Goal: Use online tool/utility: Utilize a website feature to perform a specific function

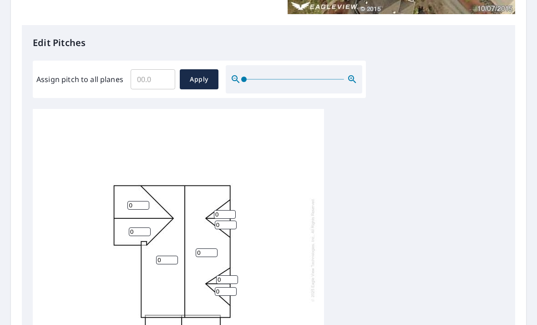
scroll to position [2, 0]
click at [226, 210] on input "0" at bounding box center [225, 214] width 22 height 9
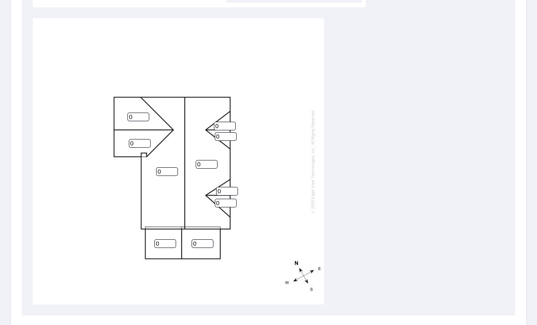
scroll to position [0, 0]
click at [390, 201] on div "0 0 0 0 0 0 0 0 0 0" at bounding box center [269, 161] width 472 height 286
click at [389, 201] on div "0 0 0 0 0 0 0 0 0 0" at bounding box center [269, 161] width 472 height 286
click at [210, 160] on input "0" at bounding box center [207, 164] width 22 height 9
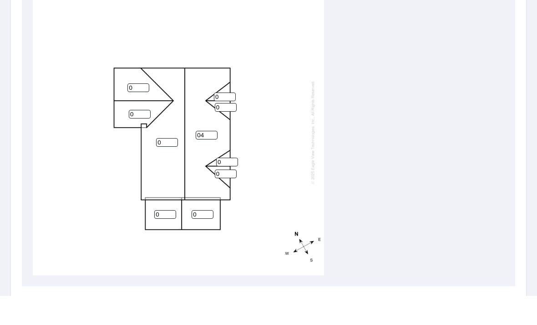
type input "04"
click at [229, 122] on input "0" at bounding box center [225, 126] width 22 height 9
type input "06"
click at [227, 132] on input "0" at bounding box center [226, 136] width 22 height 9
type input "06"
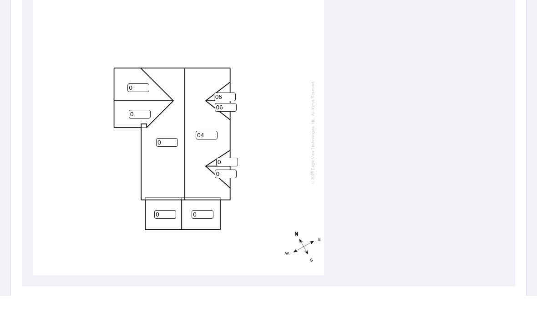
click at [144, 113] on input "0" at bounding box center [139, 117] width 22 height 9
type input "04"
click at [143, 99] on div "04 0 04 0 0 0 0 06 06 0" at bounding box center [179, 161] width 292 height 286
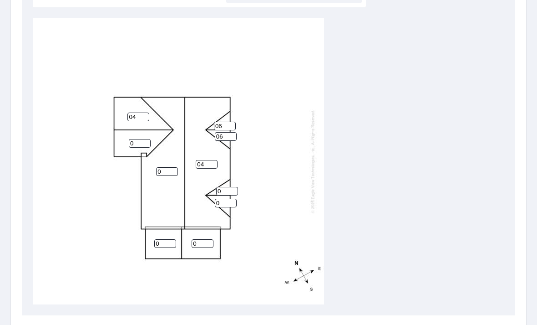
click at [138, 139] on input "0" at bounding box center [140, 143] width 22 height 9
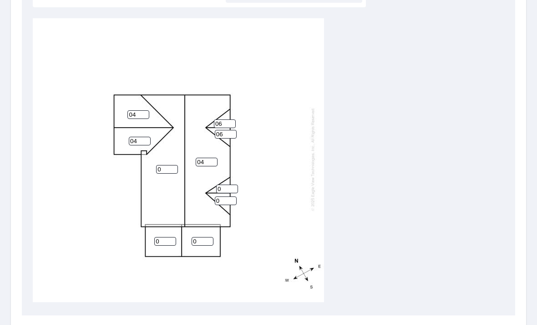
scroll to position [2, 0]
type input "04"
click at [175, 165] on input "0" at bounding box center [167, 169] width 22 height 9
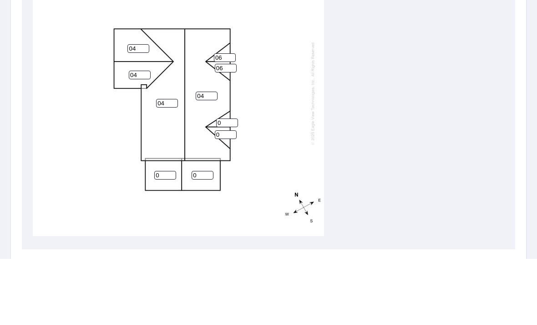
type input "04"
click at [231, 184] on input "0" at bounding box center [227, 188] width 22 height 9
type input "04"
click at [230, 196] on input "0" at bounding box center [226, 200] width 22 height 9
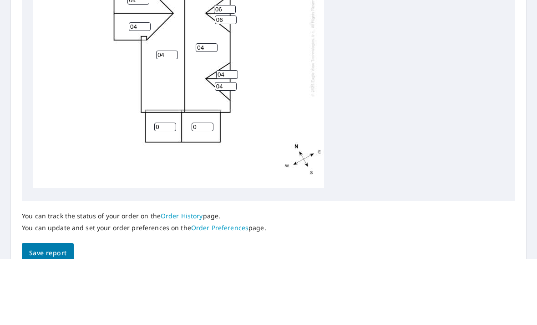
scroll to position [360, 0]
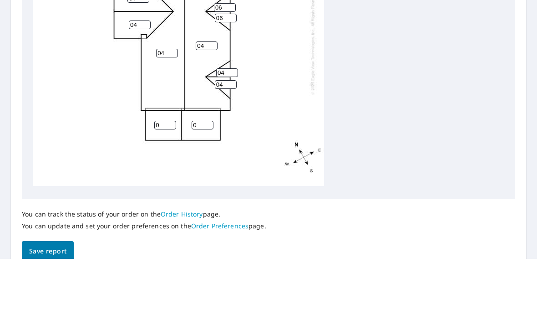
type input "04"
click at [199, 187] on input "0" at bounding box center [203, 191] width 22 height 9
type input "04"
click at [174, 187] on input "0" at bounding box center [165, 191] width 22 height 9
type input "04"
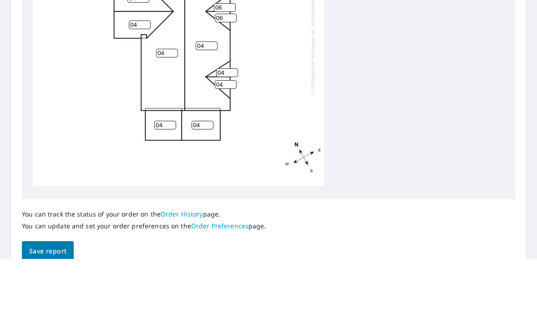
click at [502, 103] on div "04 04 04 04 04 04 04 06 06 04" at bounding box center [269, 111] width 472 height 286
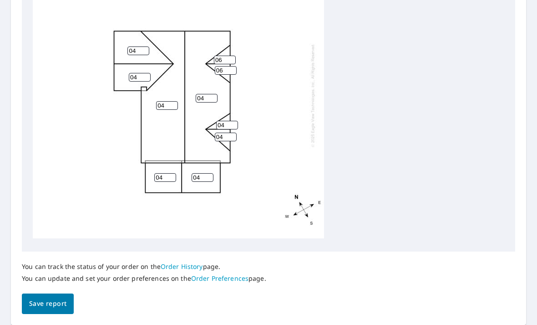
scroll to position [373, 0]
click at [54, 294] on button "Save report" at bounding box center [48, 304] width 52 height 20
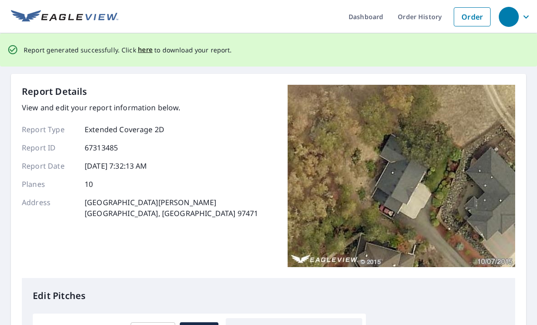
scroll to position [0, 0]
click at [146, 44] on span "here" at bounding box center [145, 49] width 15 height 11
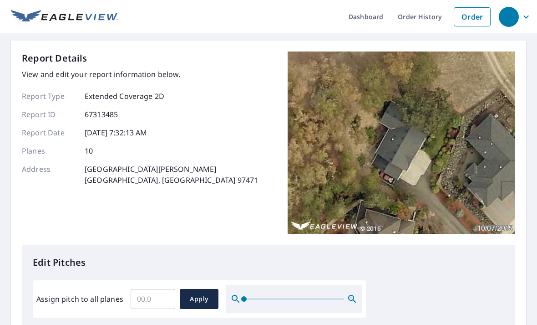
click at [150, 286] on input "Assign pitch to all planes" at bounding box center [153, 299] width 45 height 26
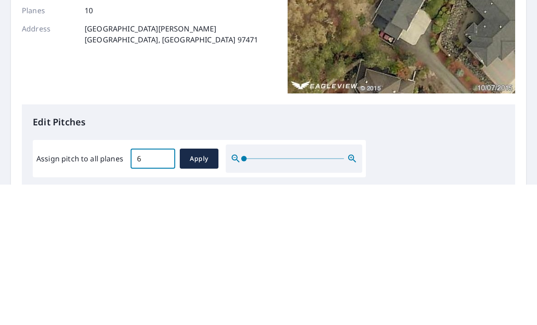
type input "6"
click at [200, 293] on span "Apply" at bounding box center [199, 298] width 24 height 11
type input "6"
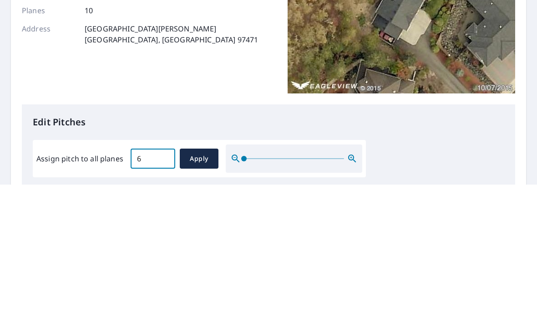
type input "6"
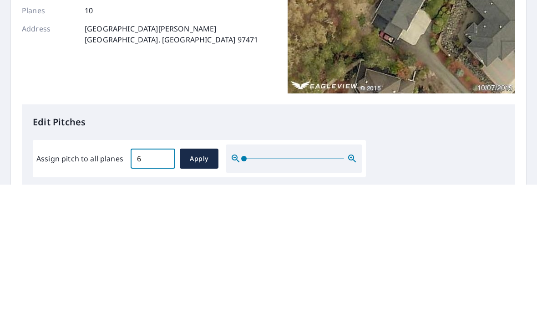
type input "6"
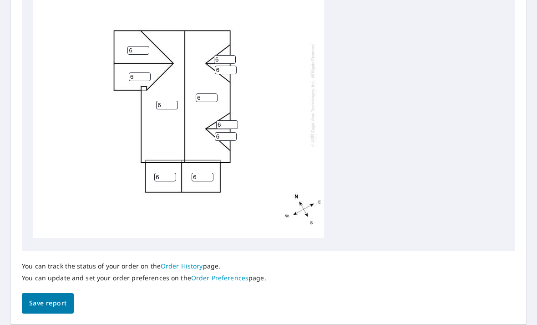
scroll to position [373, 0]
click at [46, 298] on span "Save report" at bounding box center [47, 303] width 37 height 11
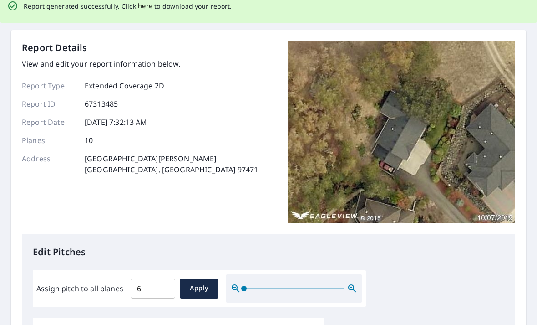
scroll to position [0, 0]
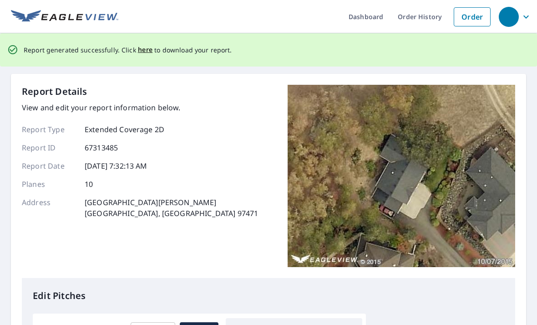
click at [141, 44] on span "here" at bounding box center [145, 49] width 15 height 11
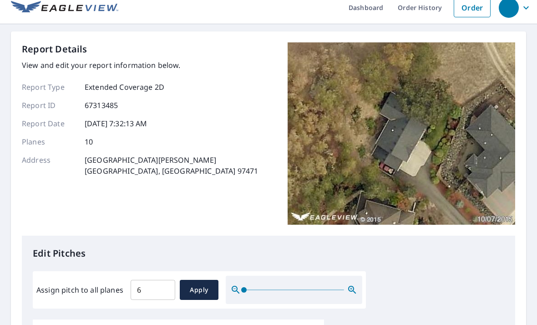
scroll to position [9, 0]
